Goal: Task Accomplishment & Management: Use online tool/utility

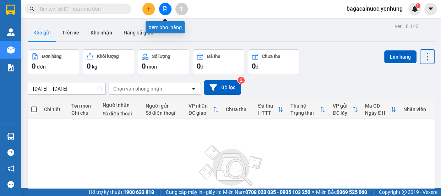
click at [165, 7] on icon "file-add" at bounding box center [165, 8] width 5 height 5
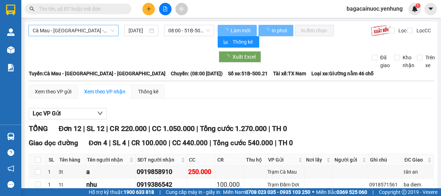
click at [94, 28] on span "Cà Mau - [GEOGRAPHIC_DATA] - [GEOGRAPHIC_DATA]" at bounding box center [74, 30] width 82 height 11
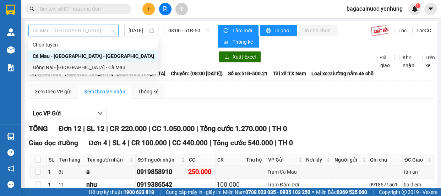
click at [69, 67] on div "Đồng Nai - [GEOGRAPHIC_DATA] - Cà Mau" at bounding box center [93, 68] width 121 height 8
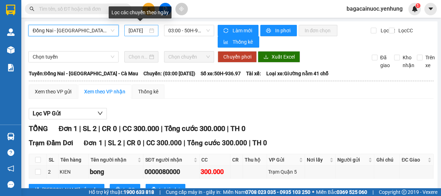
click at [134, 30] on input "[DATE]" at bounding box center [138, 31] width 19 height 8
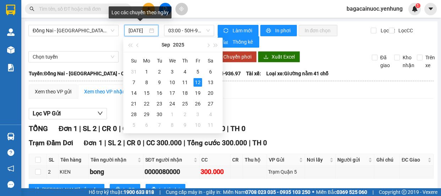
click at [133, 32] on input "[DATE]" at bounding box center [138, 31] width 19 height 8
type input "[DATE]"
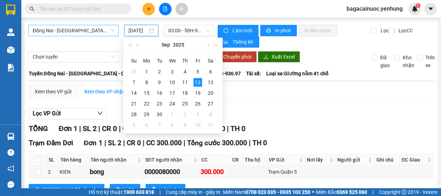
click at [105, 32] on span "Đồng Nai - [GEOGRAPHIC_DATA] - Cà Mau" at bounding box center [74, 30] width 82 height 11
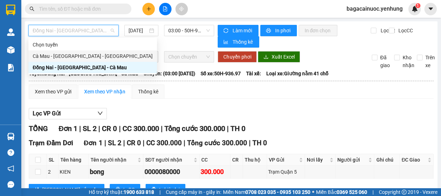
click at [75, 56] on div "Cà Mau - [GEOGRAPHIC_DATA] - [GEOGRAPHIC_DATA]" at bounding box center [93, 56] width 120 height 8
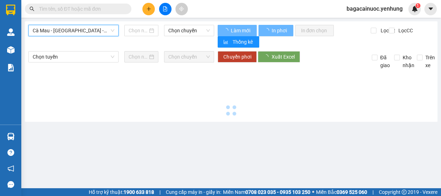
type input "[DATE]"
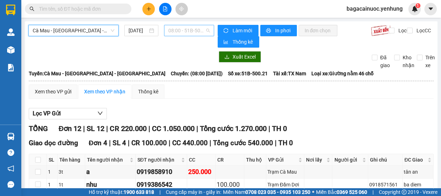
click at [187, 31] on span "08:00 - 51B-500.21" at bounding box center [189, 30] width 42 height 11
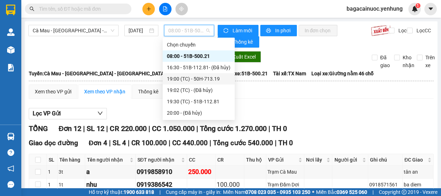
click at [208, 76] on div "19:00 (TC) - 50H-713.19" at bounding box center [199, 79] width 64 height 8
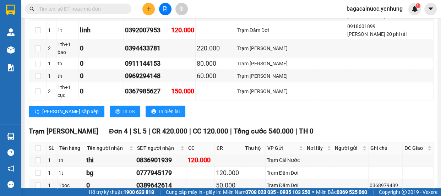
scroll to position [1306, 0]
